Goal: Task Accomplishment & Management: Manage account settings

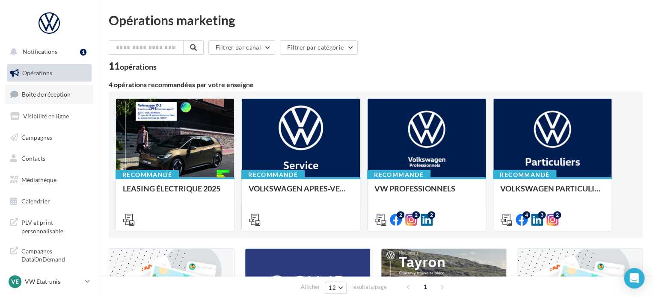
click at [72, 91] on link "Boîte de réception" at bounding box center [49, 94] width 88 height 18
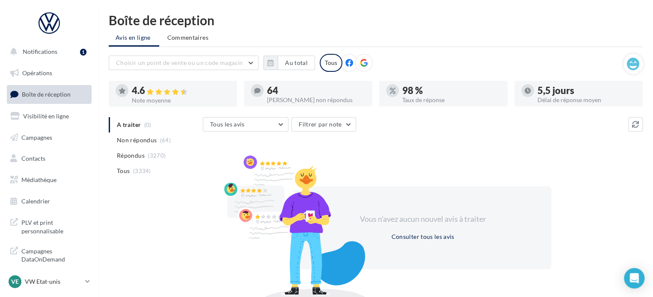
scroll to position [39, 0]
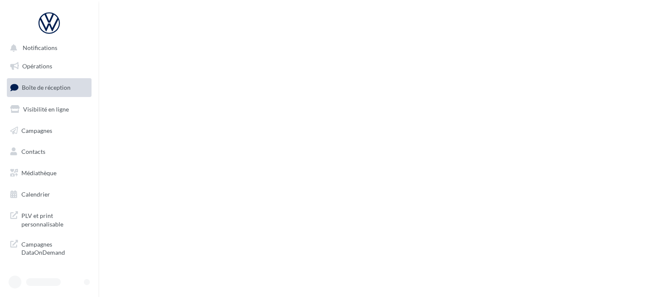
click at [39, 84] on span "Boîte de réception" at bounding box center [46, 87] width 49 height 7
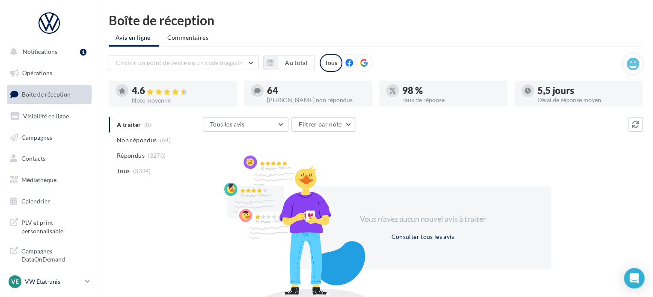
click at [54, 284] on p "VW Etat-unis" at bounding box center [53, 282] width 57 height 9
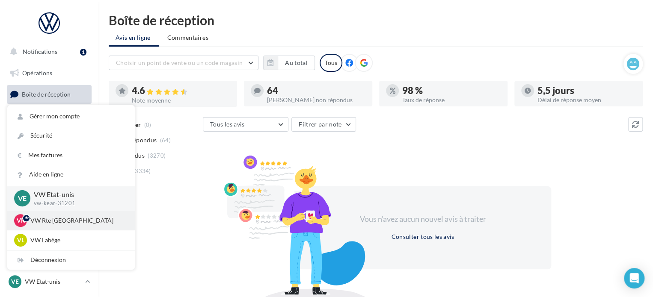
click at [65, 221] on p "VW Rte [GEOGRAPHIC_DATA]" at bounding box center [77, 220] width 94 height 9
